Goal: Task Accomplishment & Management: Manage account settings

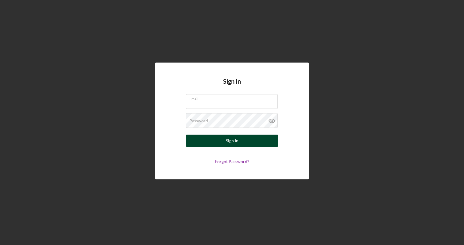
type input "[PERSON_NAME][EMAIL_ADDRESS][DOMAIN_NAME]"
click at [245, 143] on button "Sign In" at bounding box center [232, 141] width 92 height 12
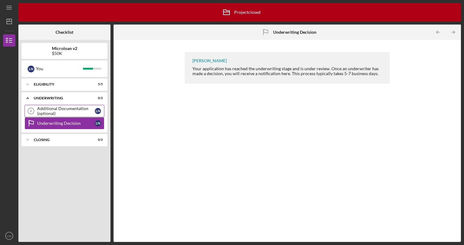
click at [52, 113] on div "Additional Documentation (optional)" at bounding box center [66, 111] width 58 height 10
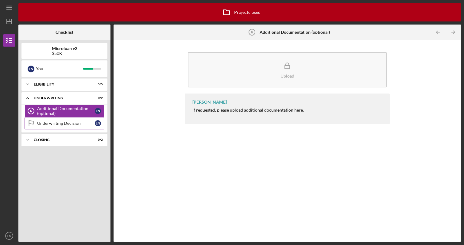
click at [62, 121] on div "Underwriting Decision" at bounding box center [66, 123] width 58 height 5
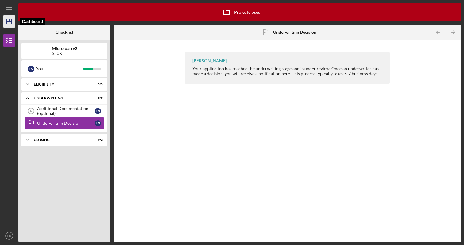
click at [8, 21] on line "button" at bounding box center [9, 21] width 5 height 0
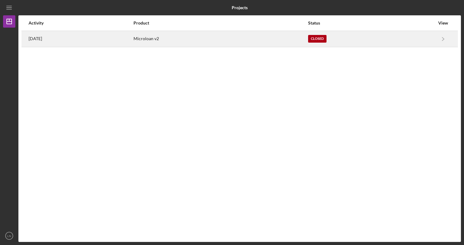
click at [207, 39] on div "Microloan v2" at bounding box center [221, 38] width 174 height 15
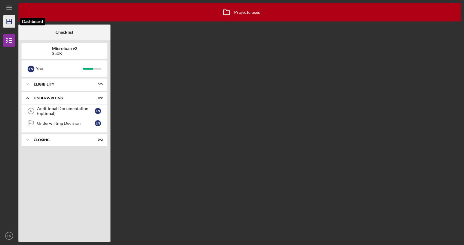
click at [11, 23] on polygon "button" at bounding box center [9, 21] width 5 height 5
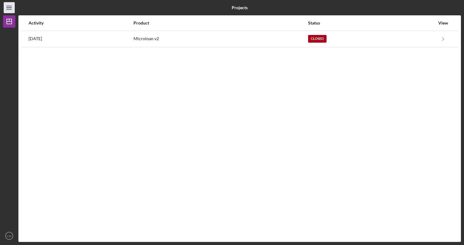
click at [10, 12] on icon "Icon/Menu" at bounding box center [9, 8] width 14 height 14
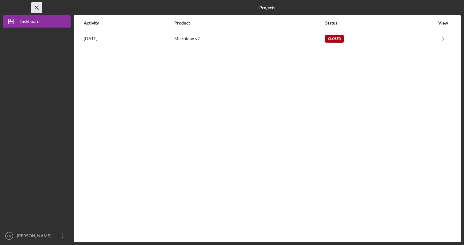
click at [36, 6] on line "button" at bounding box center [36, 7] width 3 height 3
